Goal: Task Accomplishment & Management: Manage account settings

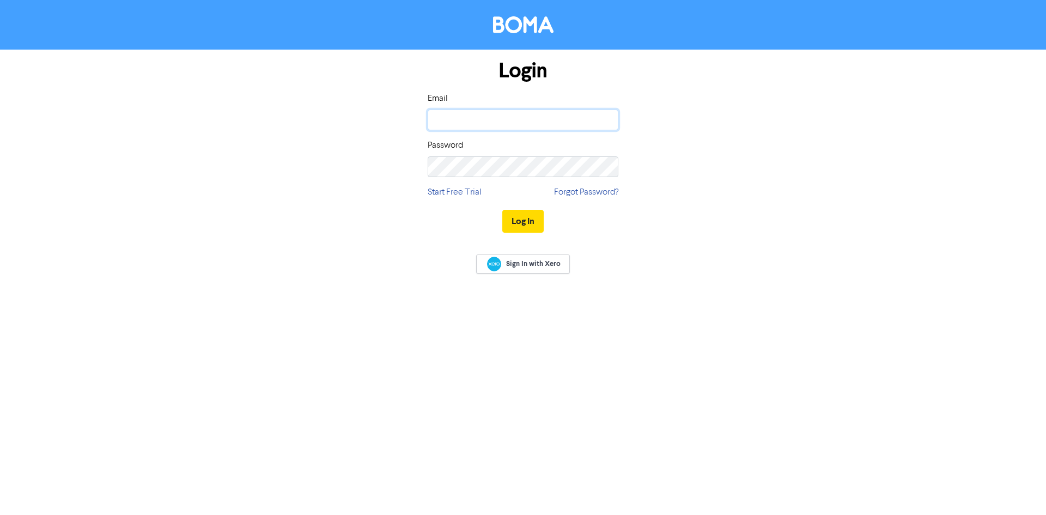
type input "[PERSON_NAME][EMAIL_ADDRESS][PERSON_NAME][DOMAIN_NAME]"
click at [659, 211] on div "Login Email [PERSON_NAME][EMAIL_ADDRESS][PERSON_NAME][DOMAIN_NAME] Password Sta…" at bounding box center [522, 147] width 621 height 194
click at [518, 226] on button "Log In" at bounding box center [522, 221] width 41 height 23
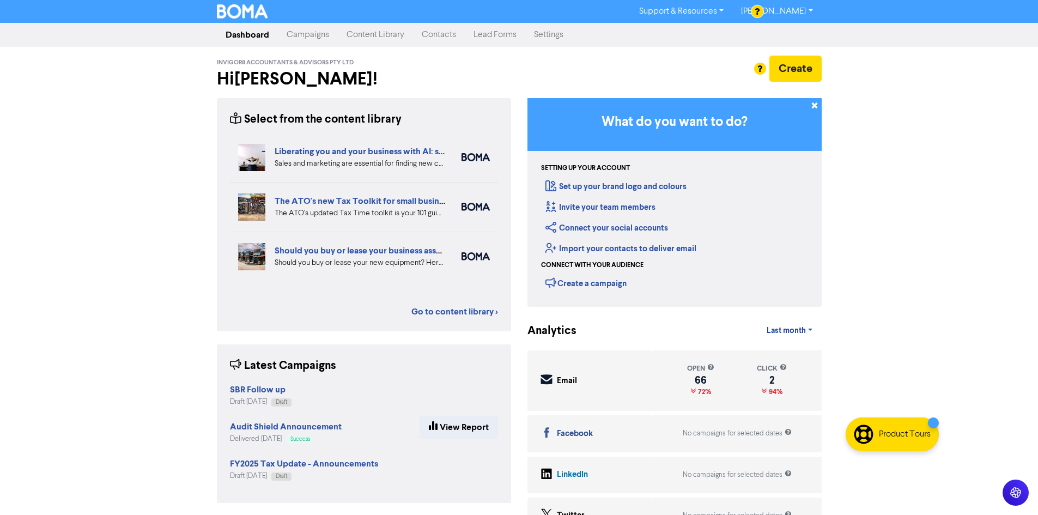
drag, startPoint x: 989, startPoint y: 462, endPoint x: 884, endPoint y: 60, distance: 416.2
click at [884, 60] on div "Support & Resources Video Tutorials FAQ & Guides Marketing Education [PERSON_NA…" at bounding box center [519, 257] width 1038 height 515
click at [552, 35] on link "Settings" at bounding box center [548, 35] width 47 height 22
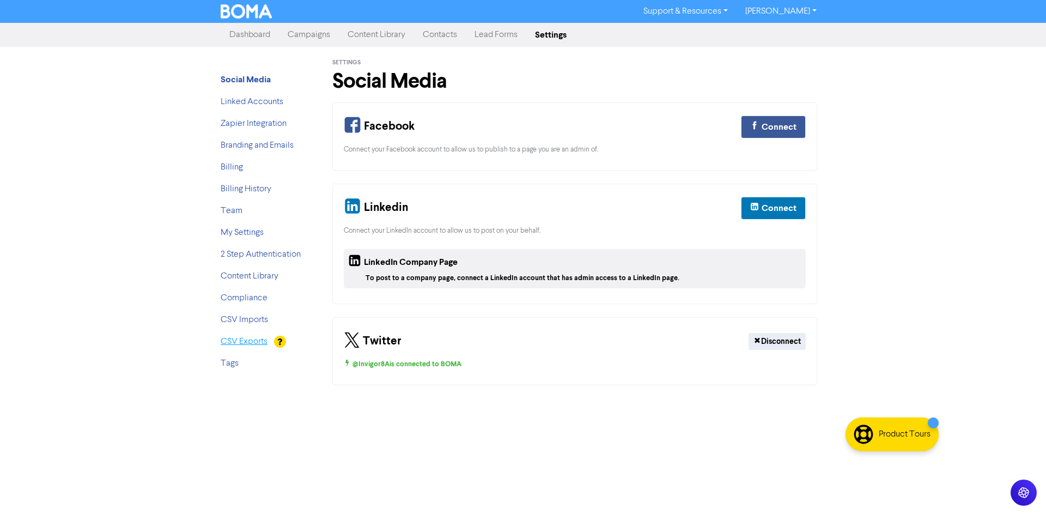
click at [253, 338] on link "CSV Exports" at bounding box center [244, 341] width 47 height 9
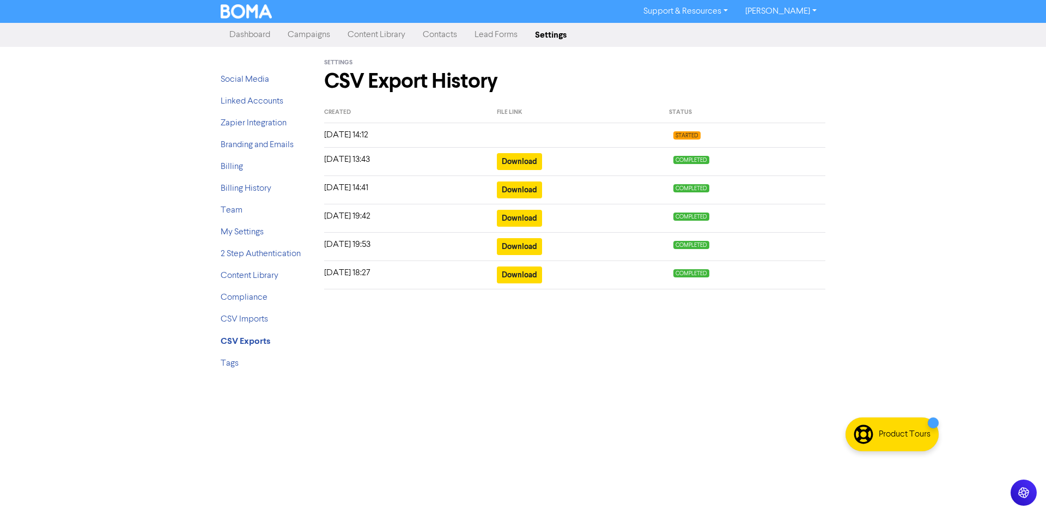
click at [439, 36] on link "Contacts" at bounding box center [440, 35] width 52 height 22
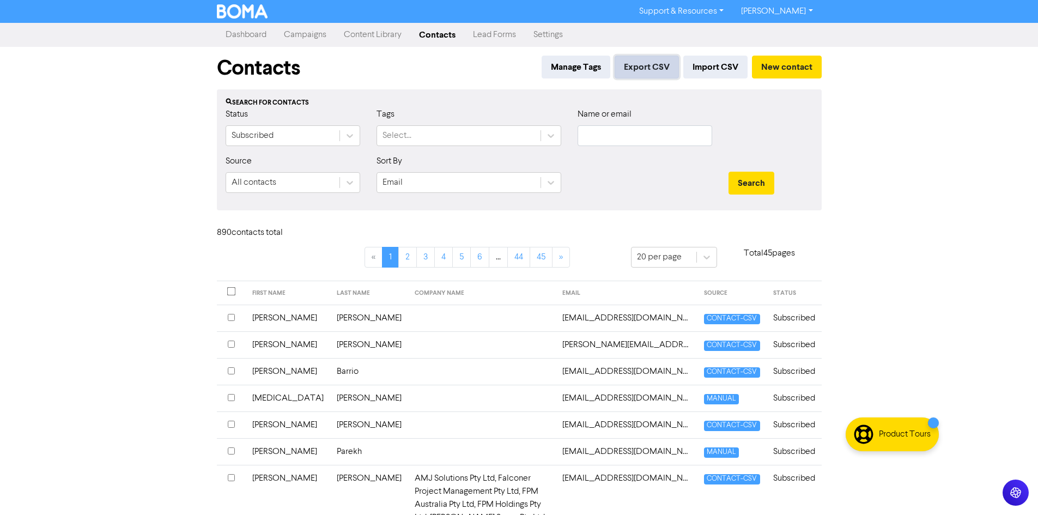
click at [644, 68] on button "Export CSV" at bounding box center [646, 67] width 64 height 23
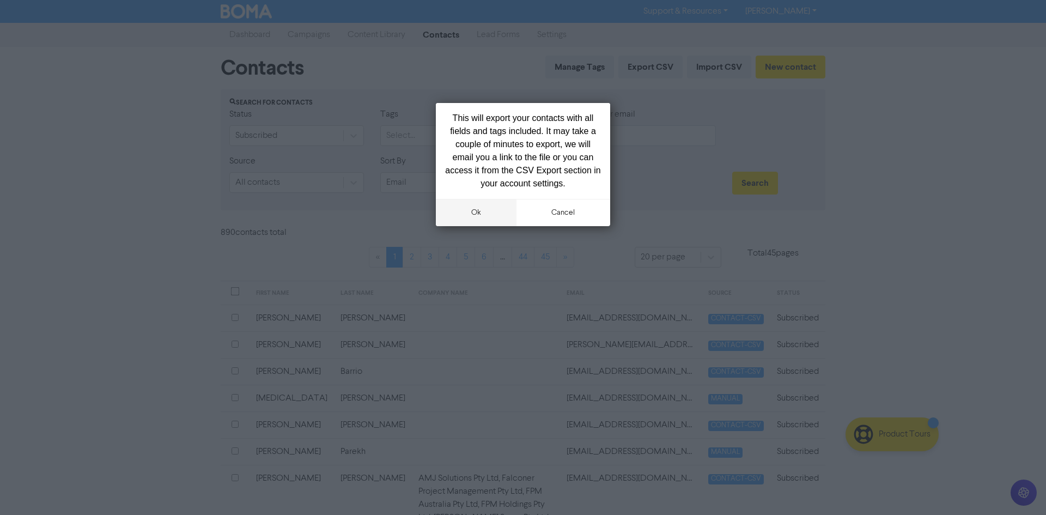
click at [470, 215] on button "ok" at bounding box center [476, 212] width 81 height 27
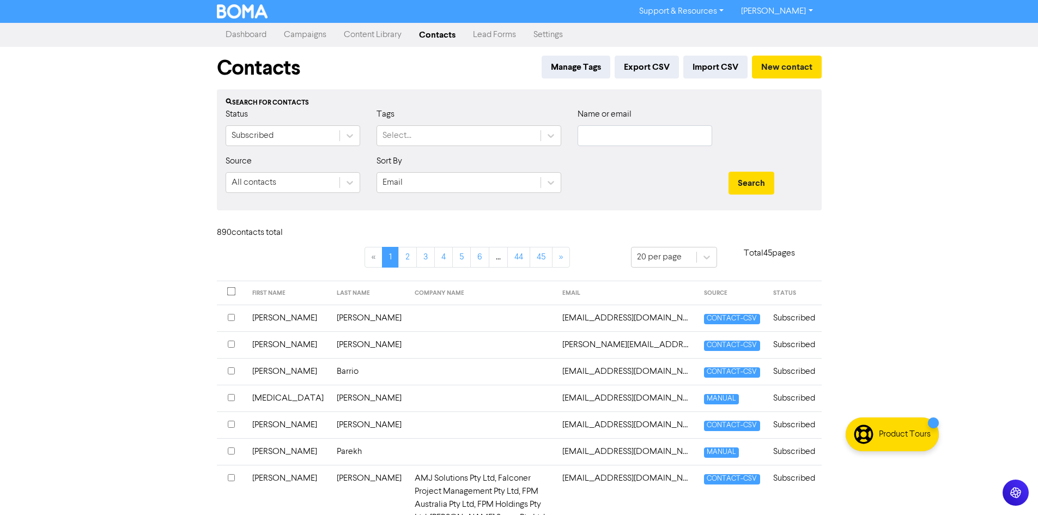
click at [551, 36] on link "Settings" at bounding box center [548, 35] width 47 height 22
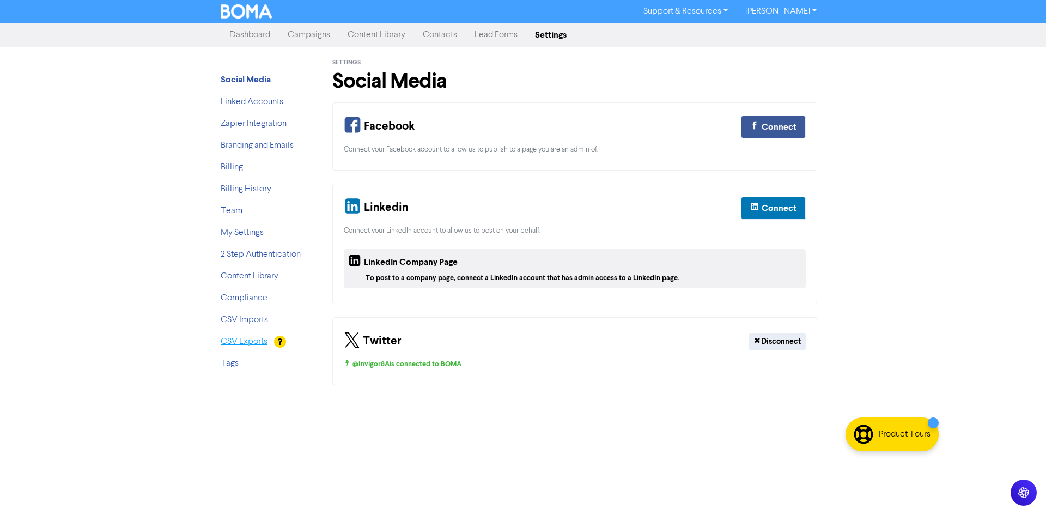
click at [247, 339] on link "CSV Exports" at bounding box center [244, 341] width 47 height 9
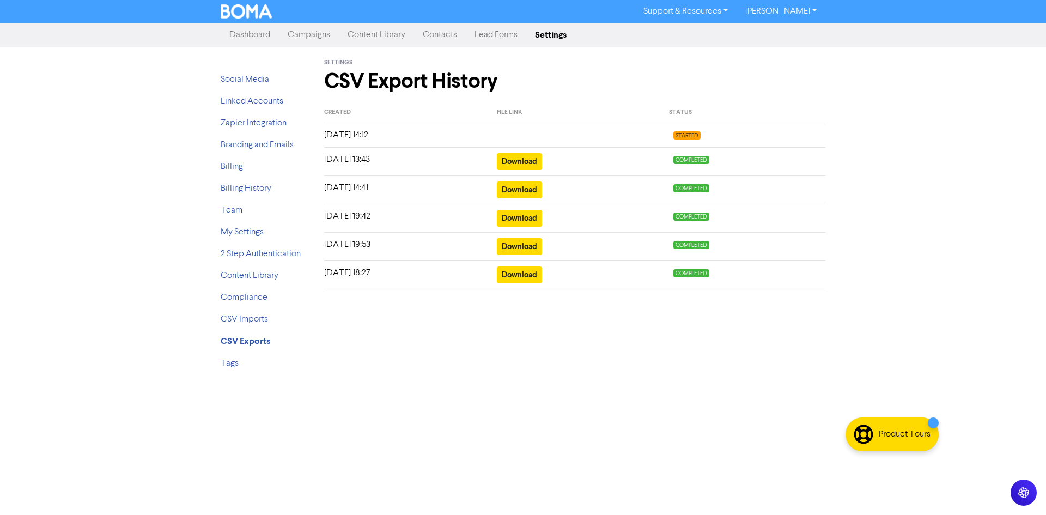
click at [314, 40] on link "Campaigns" at bounding box center [309, 35] width 60 height 22
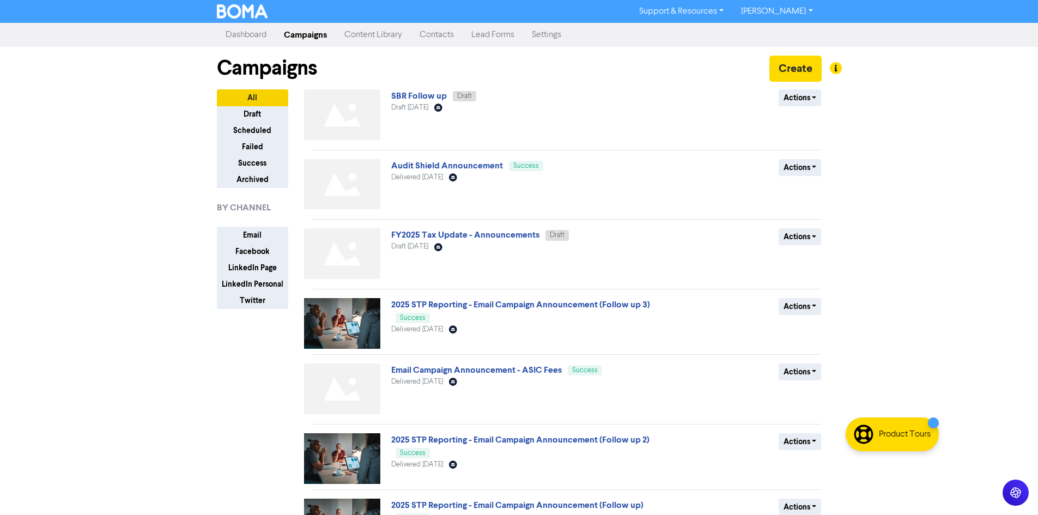
click at [546, 33] on link "Settings" at bounding box center [546, 35] width 47 height 22
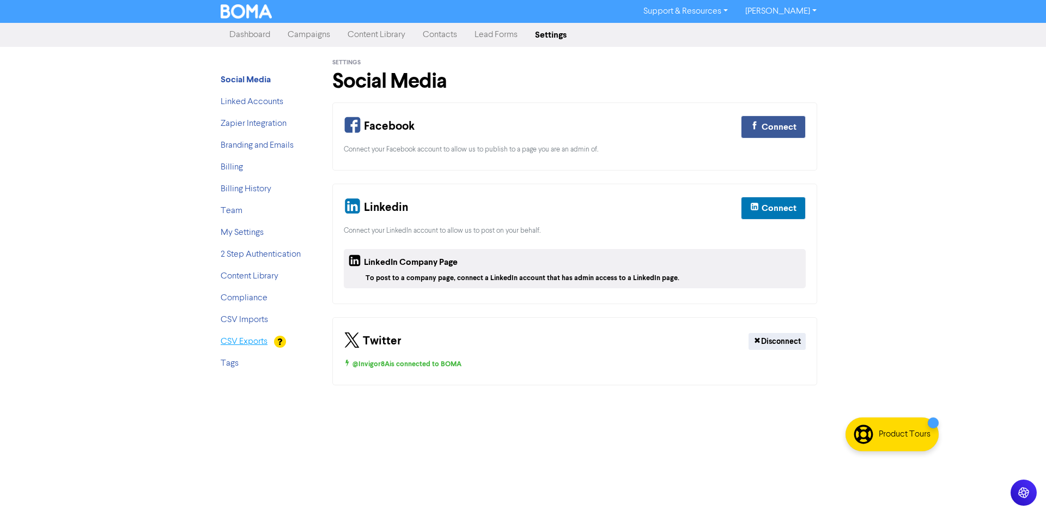
click at [245, 339] on link "CSV Exports" at bounding box center [244, 341] width 47 height 9
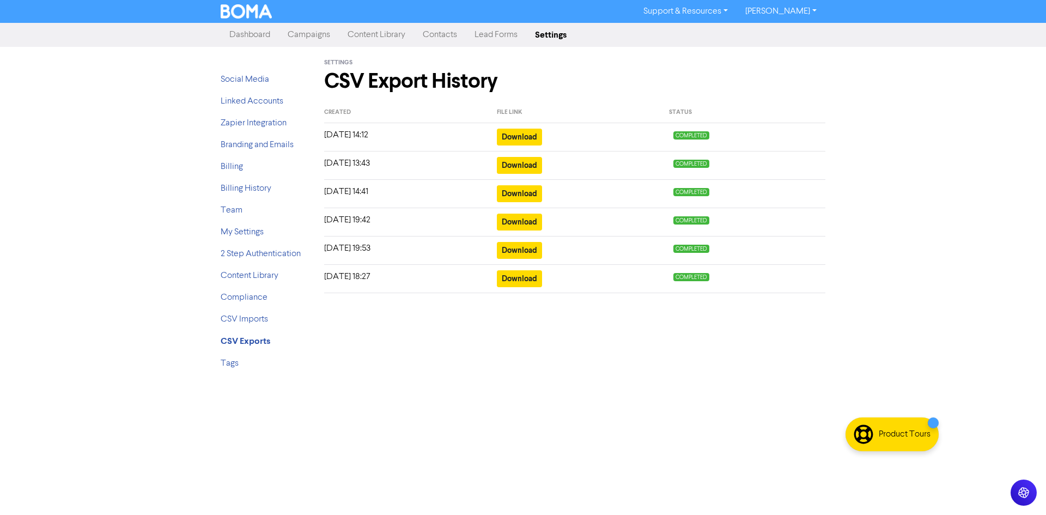
click at [941, 223] on div "Support & Resources Video Tutorials FAQ & Guides Marketing Education [PERSON_NA…" at bounding box center [523, 257] width 1046 height 515
click at [795, 16] on link "[PERSON_NAME]" at bounding box center [780, 11] width 89 height 17
click at [791, 43] on div "Log Out" at bounding box center [779, 32] width 87 height 23
click at [790, 35] on button "Log Out" at bounding box center [780, 32] width 86 height 13
